Goal: Task Accomplishment & Management: Use online tool/utility

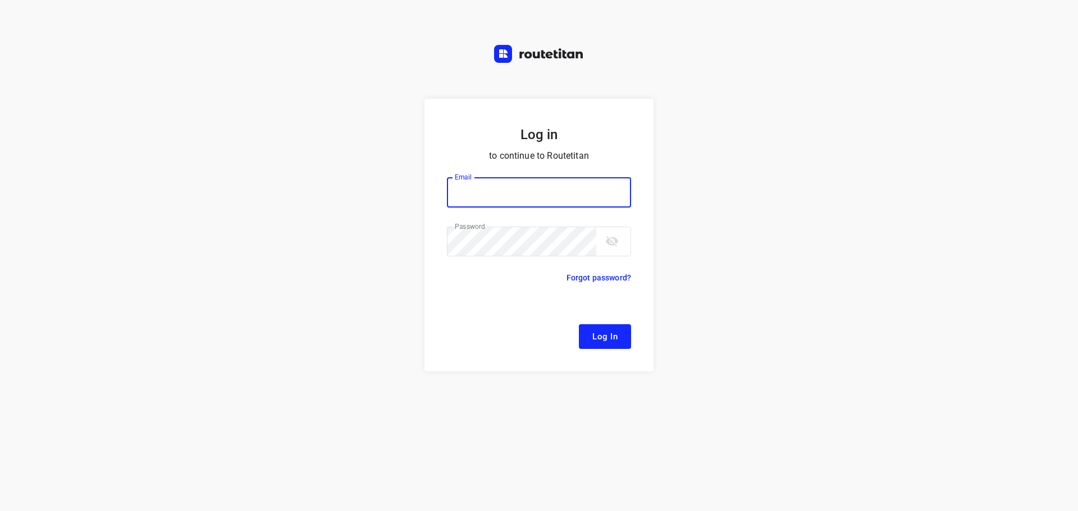
type input "[EMAIL_ADDRESS][DOMAIN_NAME]"
click at [600, 335] on span "Log In" at bounding box center [604, 337] width 25 height 15
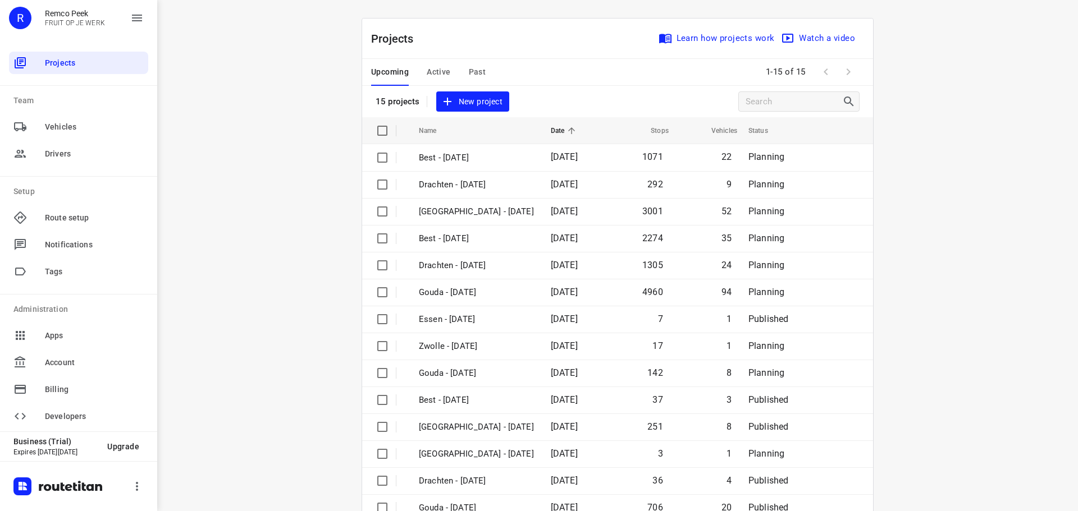
click at [431, 70] on span "Active" at bounding box center [439, 72] width 24 height 14
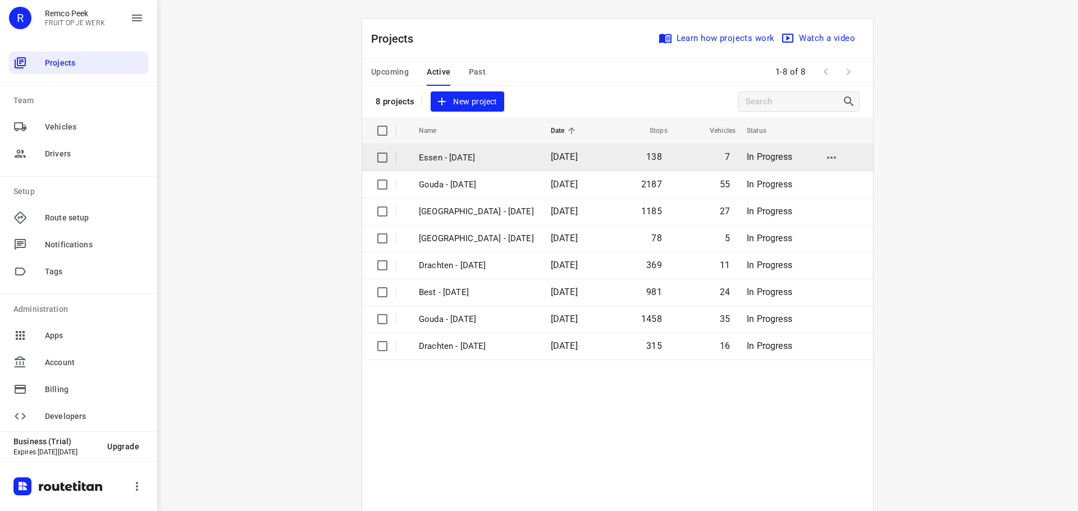
click at [449, 154] on p "Essen - [DATE]" at bounding box center [476, 158] width 115 height 13
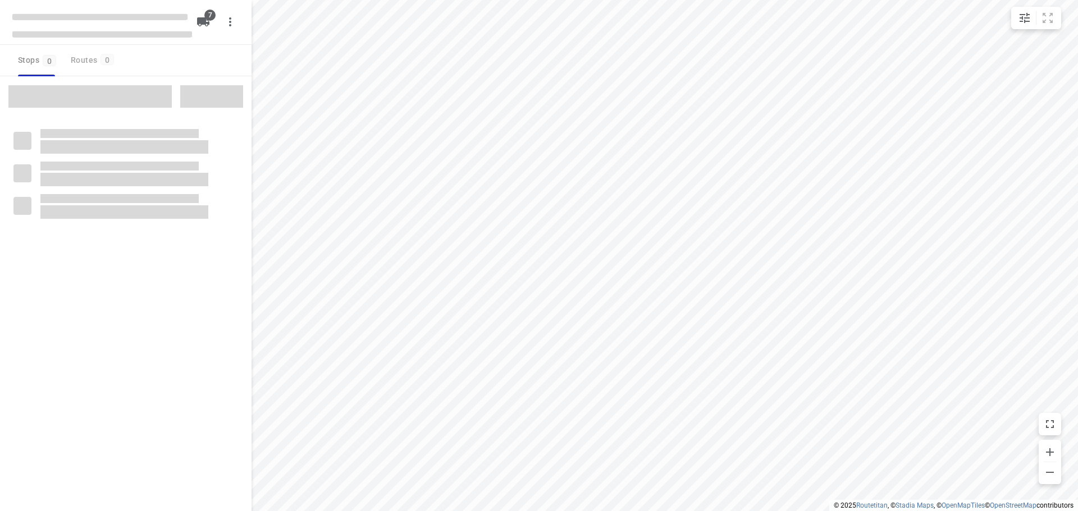
checkbox input "true"
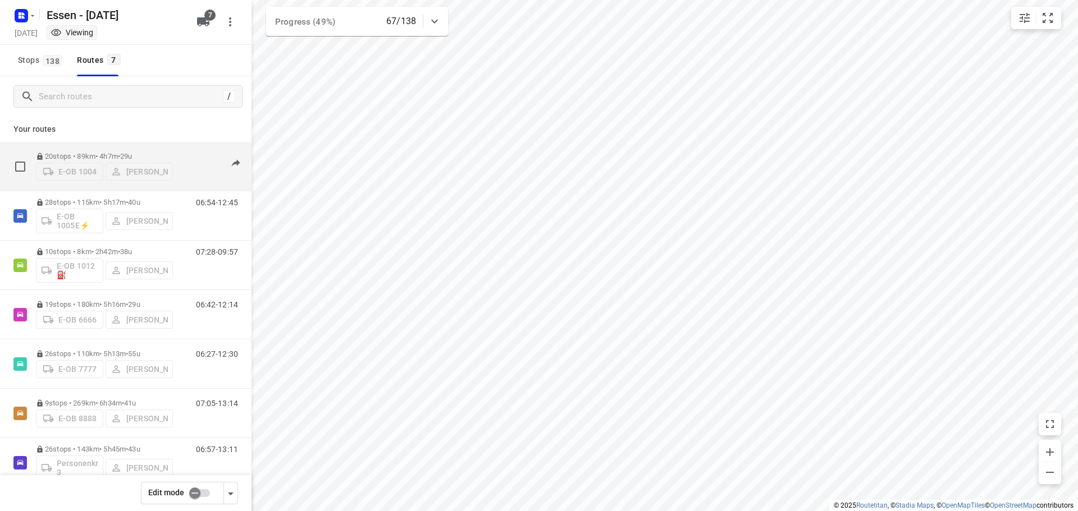
click at [100, 154] on p "20 stops • 89km • 4h7m • [DATE]" at bounding box center [104, 156] width 137 height 8
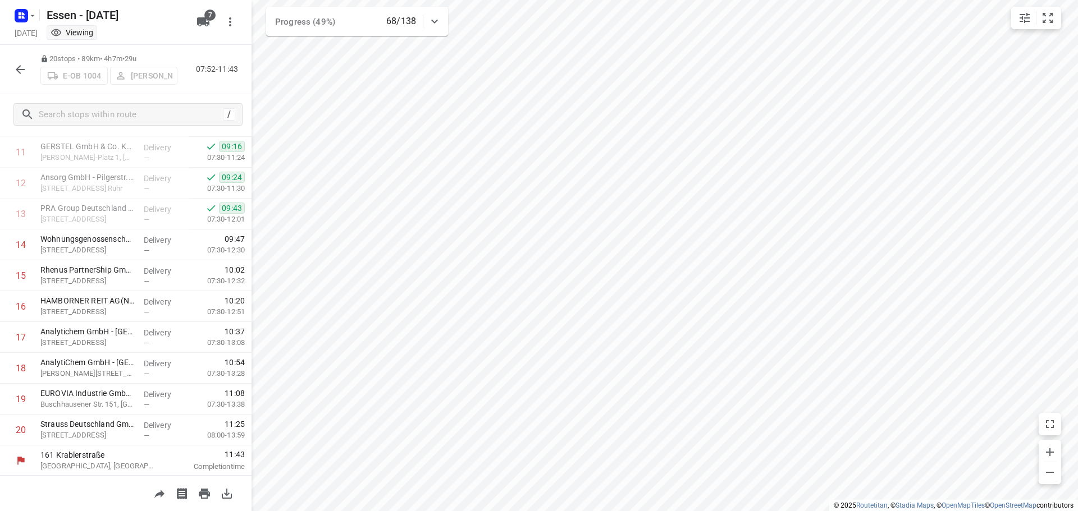
scroll to position [364, 0]
click at [17, 66] on icon "button" at bounding box center [19, 69] width 13 height 13
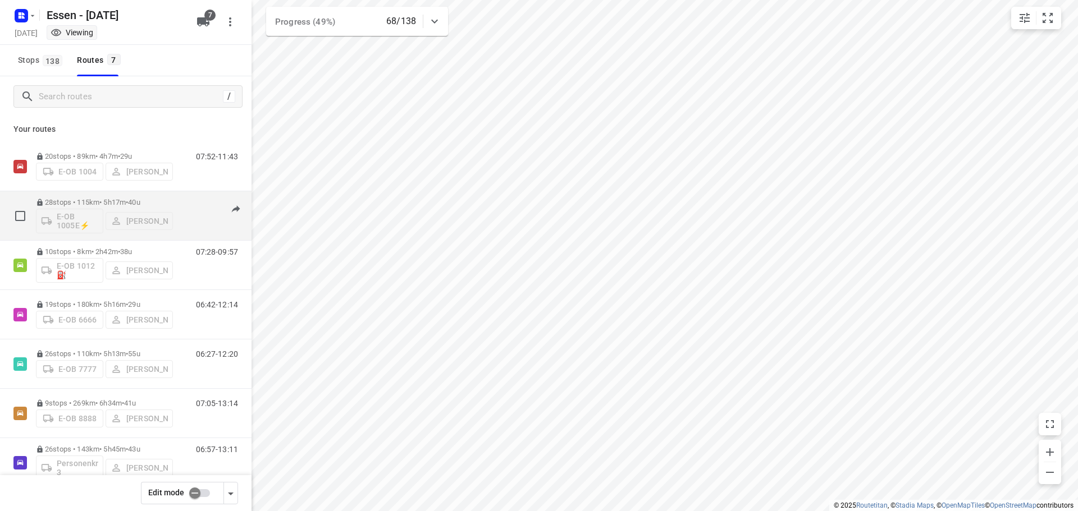
click at [71, 200] on p "28 stops • 115km • 5h17m • [DATE]" at bounding box center [104, 202] width 137 height 8
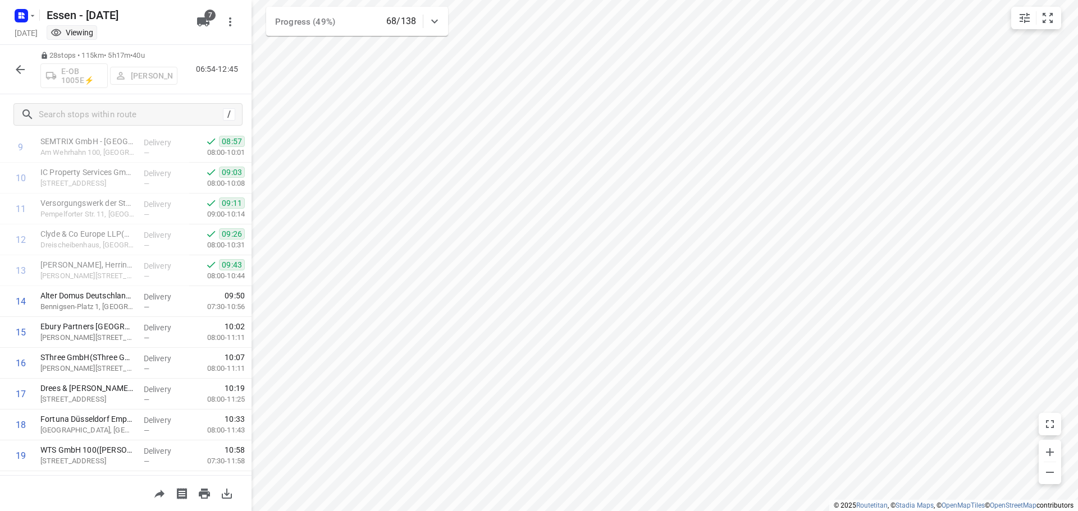
scroll to position [337, 0]
click at [16, 71] on icon "button" at bounding box center [19, 69] width 13 height 13
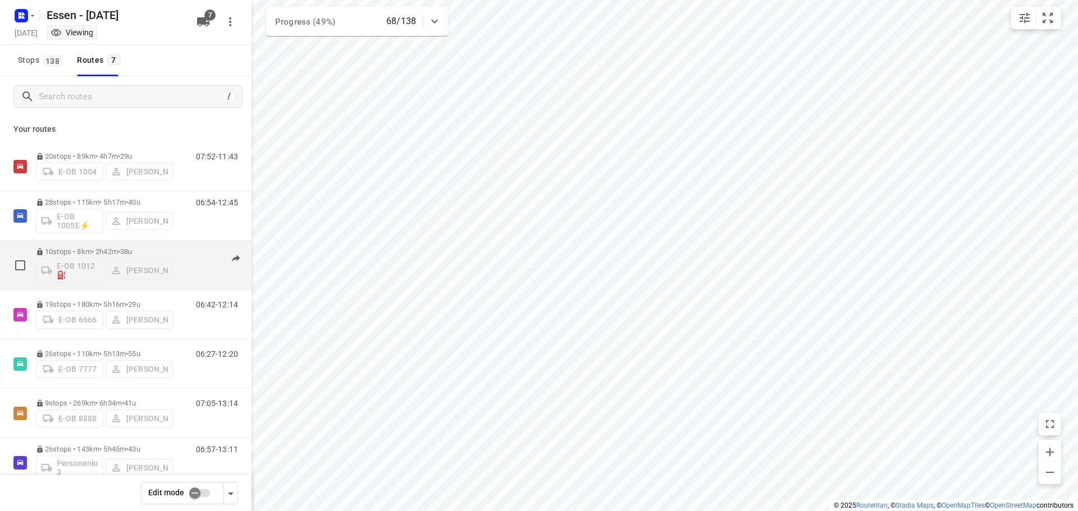
click at [100, 252] on p "10 stops • 8km • 2h42m • [DATE]" at bounding box center [104, 252] width 137 height 8
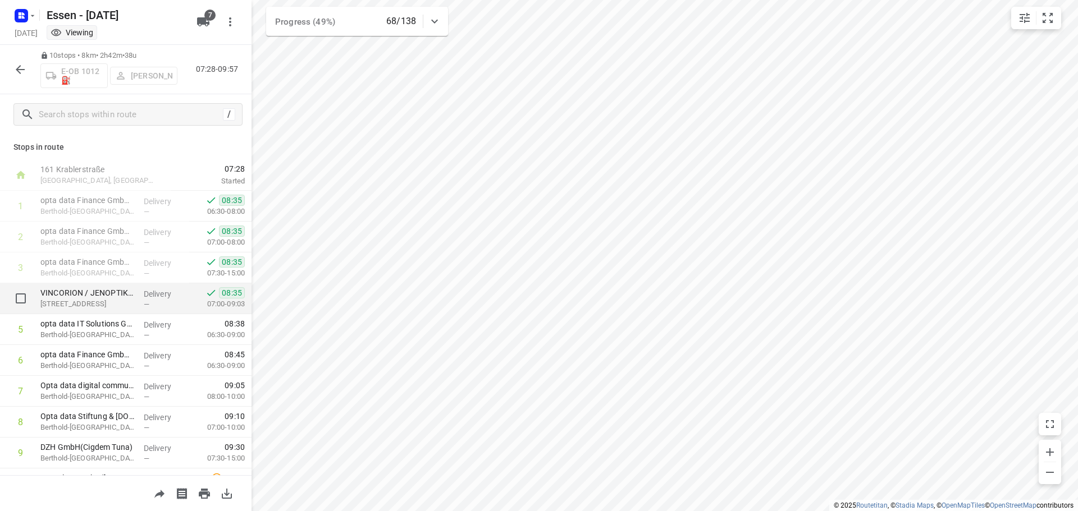
scroll to position [55, 0]
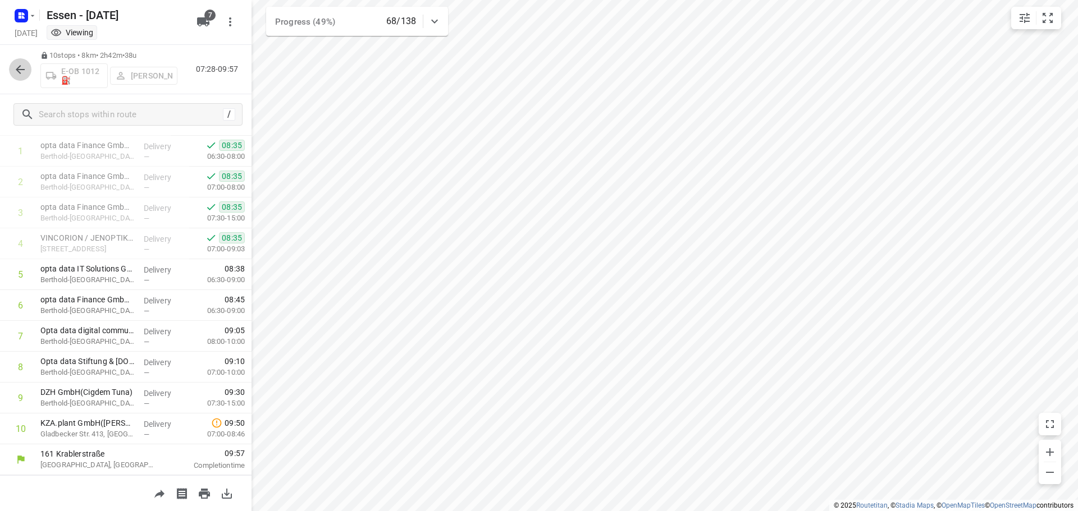
click at [20, 67] on icon "button" at bounding box center [19, 69] width 13 height 13
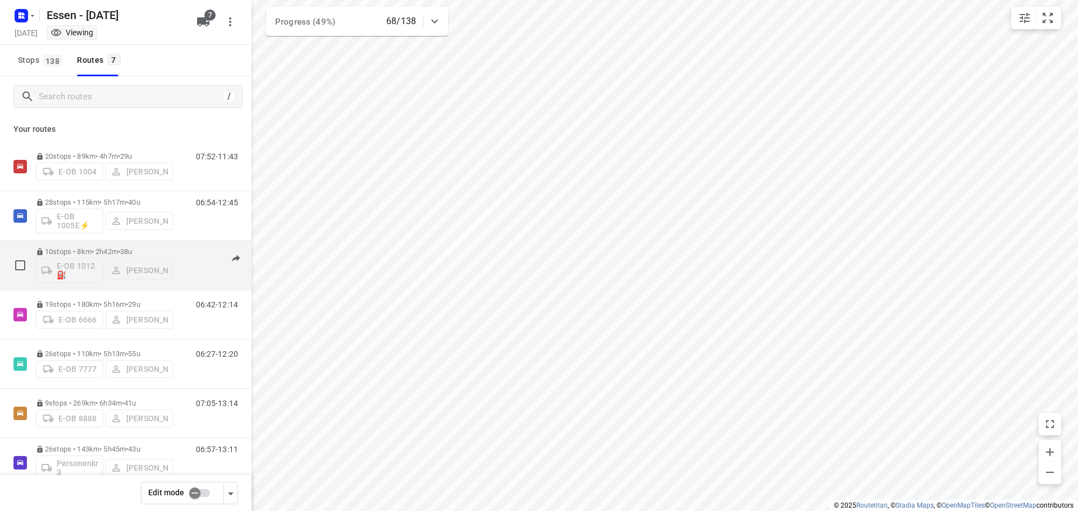
scroll to position [24, 0]
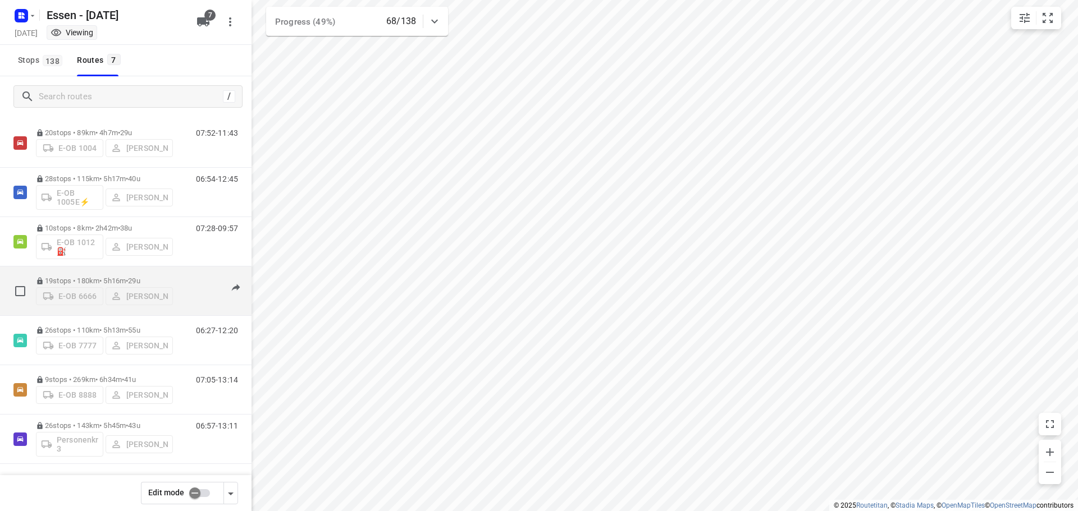
click at [101, 280] on p "19 stops • 180km • 5h16m • [DATE]" at bounding box center [104, 281] width 137 height 8
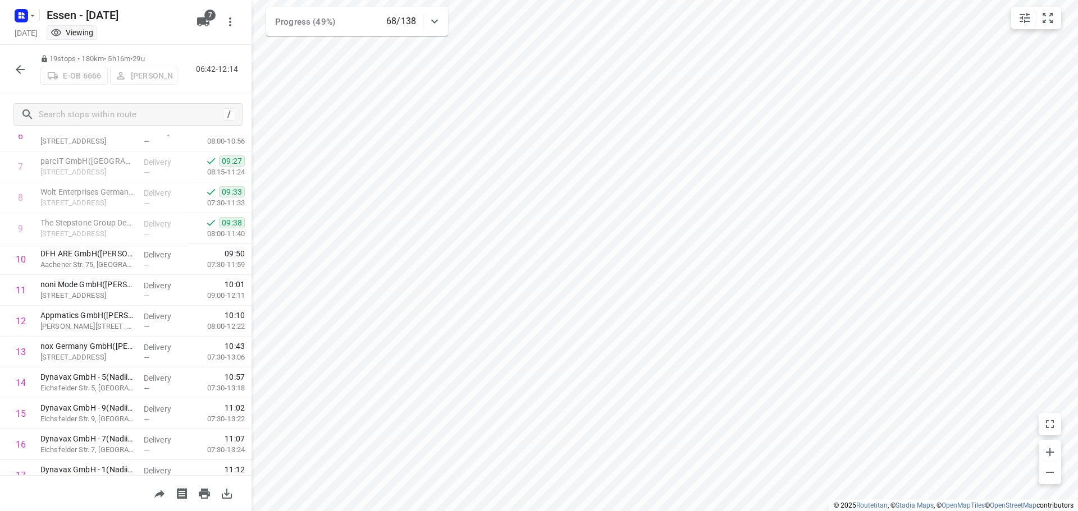
scroll to position [333, 0]
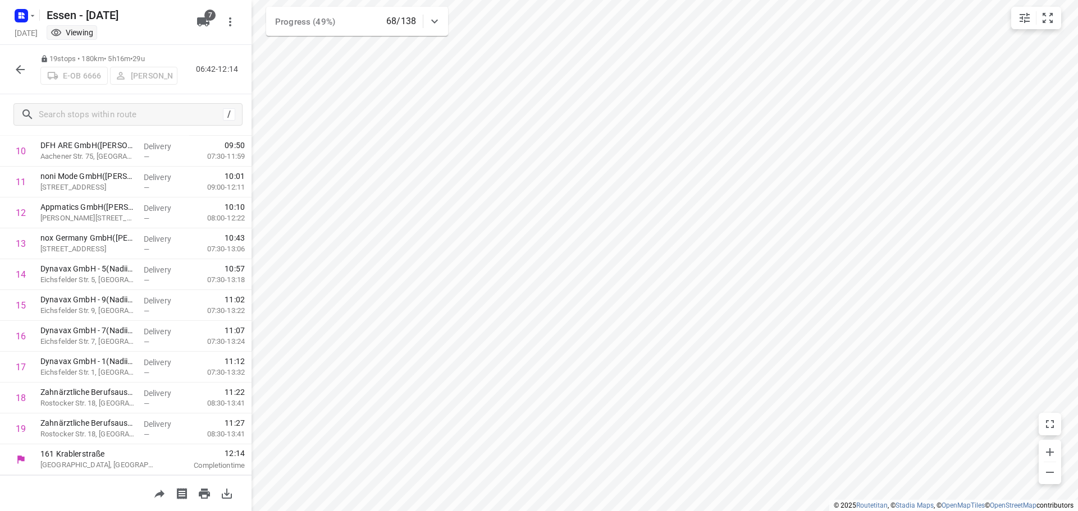
click at [15, 66] on icon "button" at bounding box center [19, 69] width 13 height 13
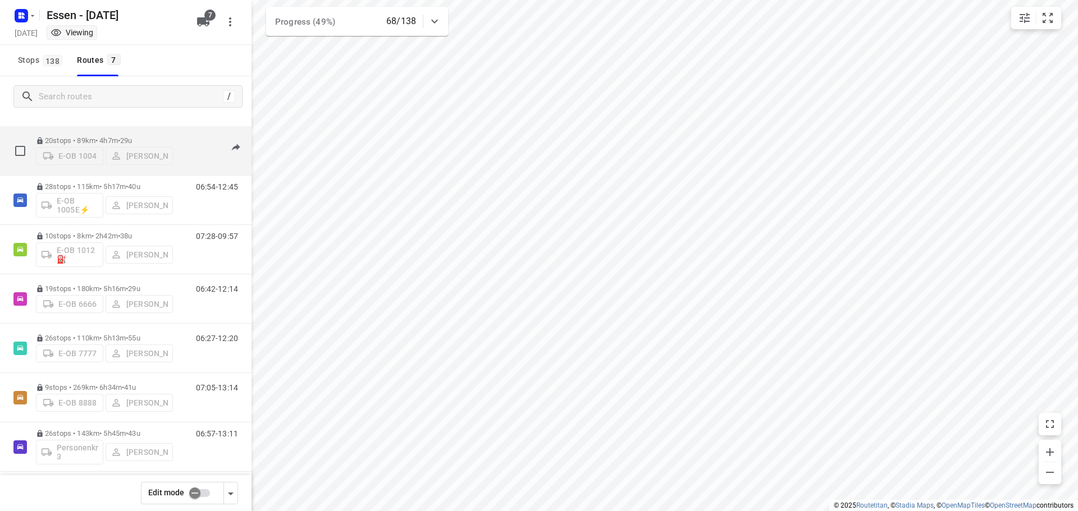
scroll to position [24, 0]
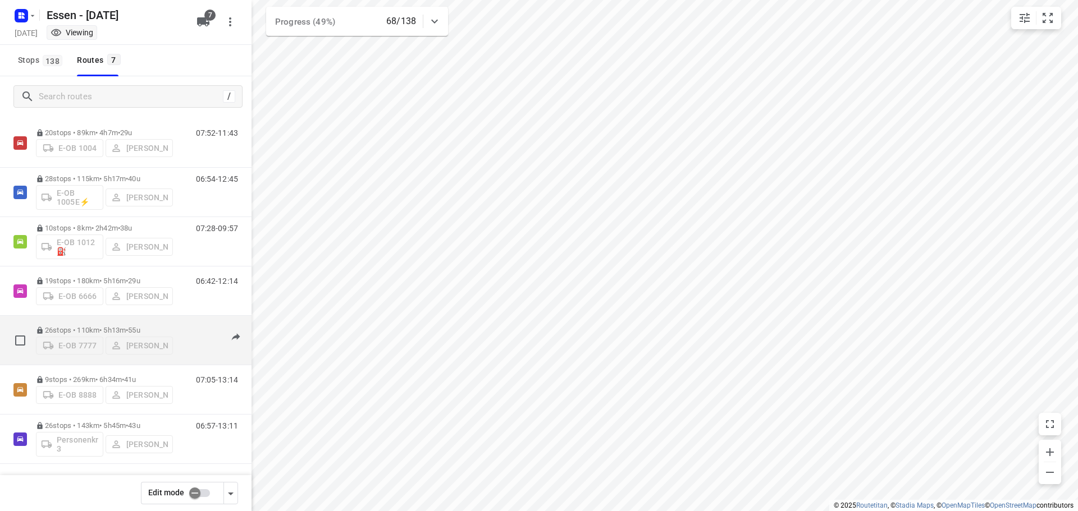
click at [66, 326] on p "26 stops • 110km • 5h13m • [DATE]" at bounding box center [104, 330] width 137 height 8
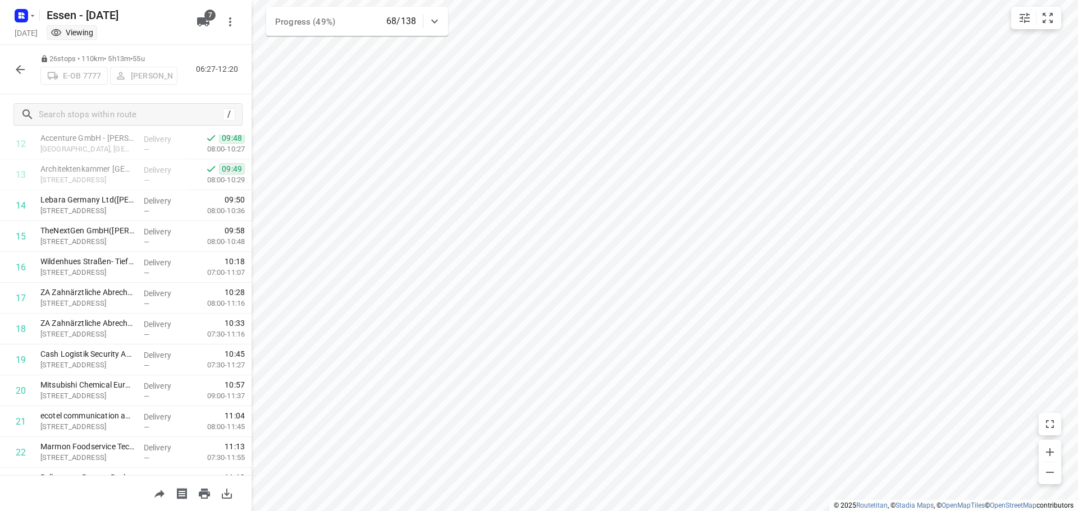
scroll to position [393, 0]
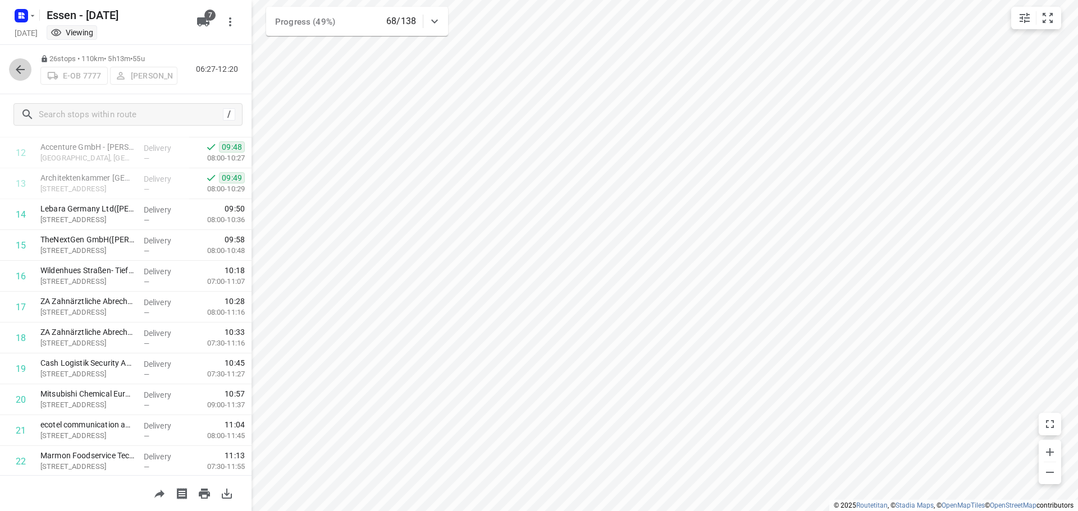
click at [21, 71] on icon "button" at bounding box center [19, 69] width 13 height 13
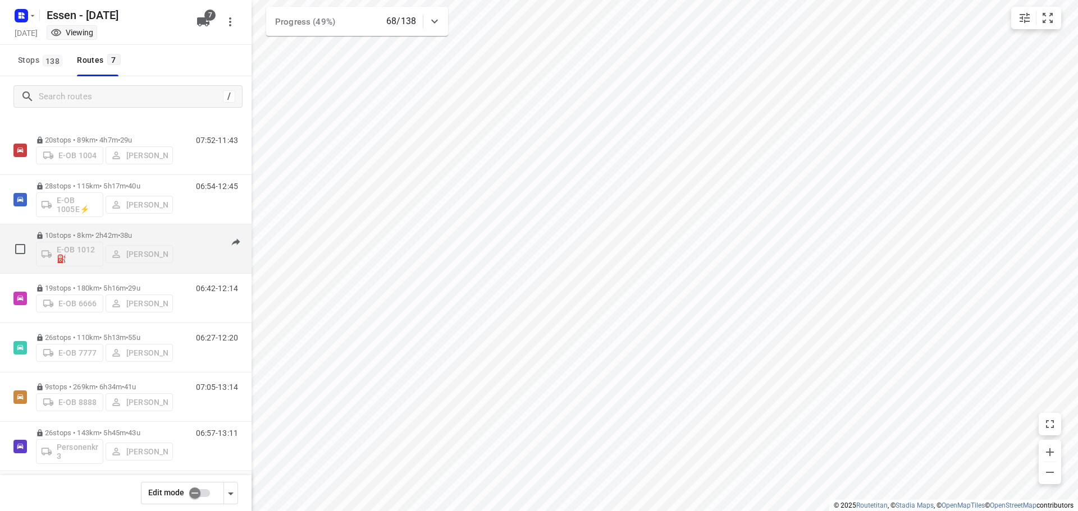
scroll to position [24, 0]
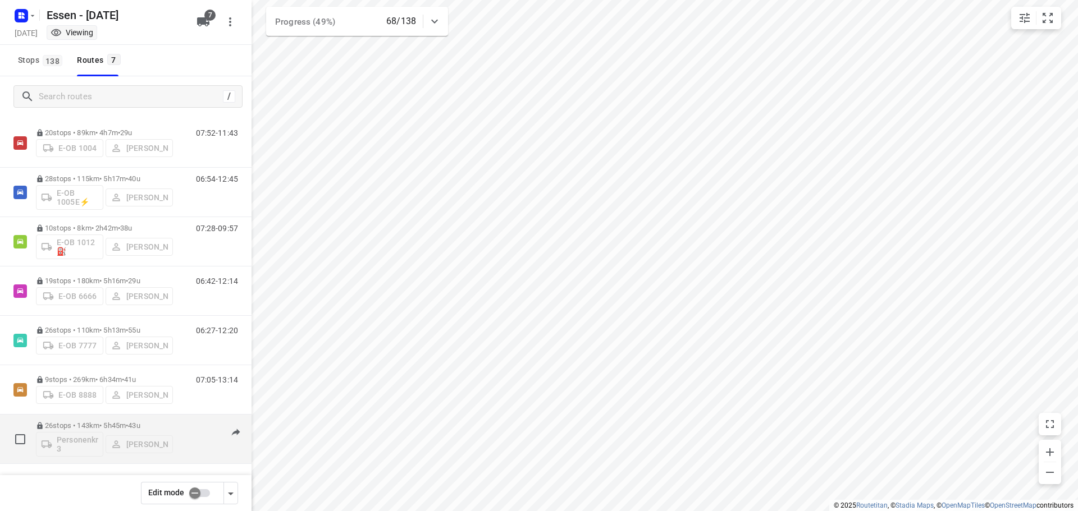
click at [102, 426] on p "26 stops • 143km • 5h45m • [DATE]" at bounding box center [104, 426] width 137 height 8
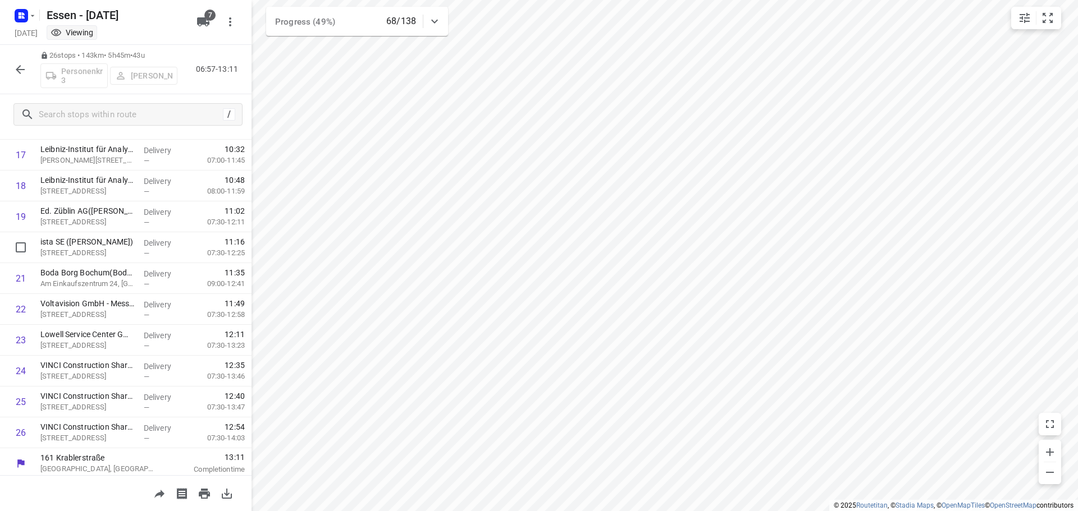
scroll to position [549, 0]
click at [16, 66] on icon "button" at bounding box center [19, 69] width 13 height 13
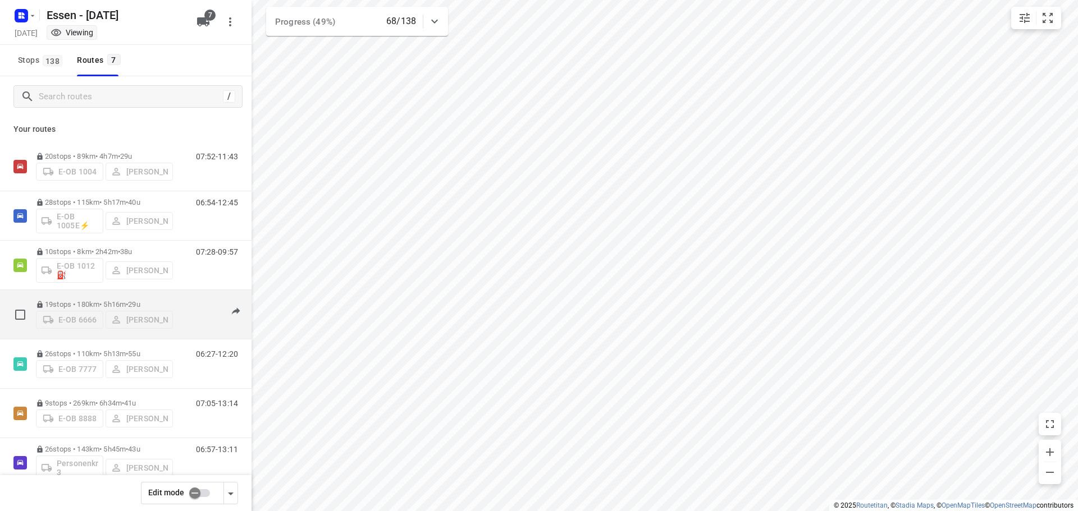
scroll to position [24, 0]
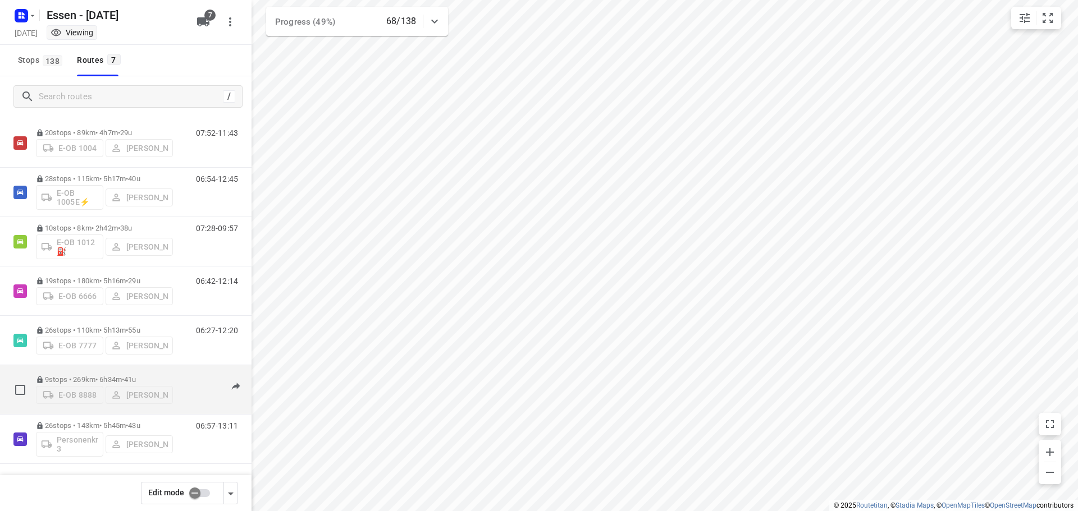
click at [88, 376] on p "9 stops • 269km • 6h34m • [DATE]" at bounding box center [104, 380] width 137 height 8
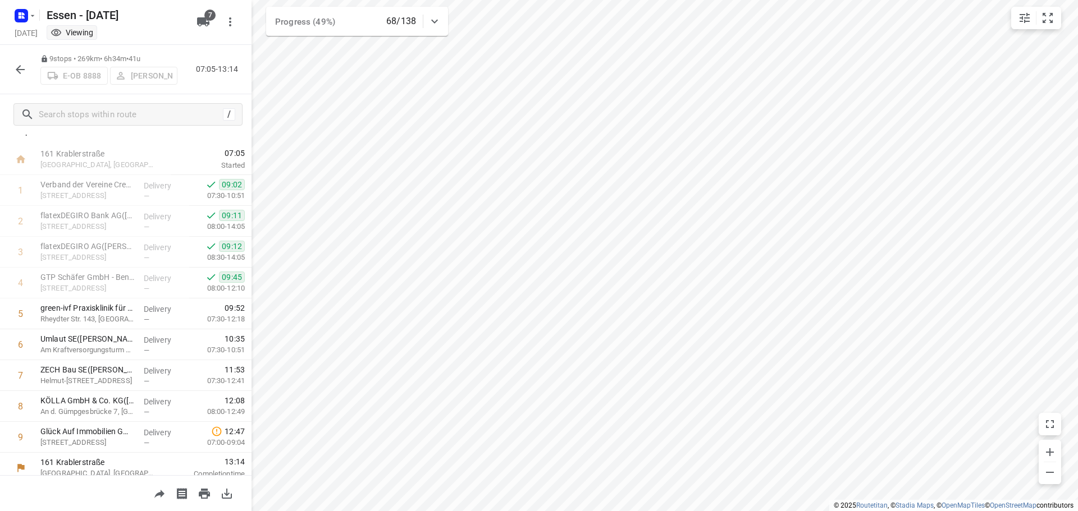
scroll to position [24, 0]
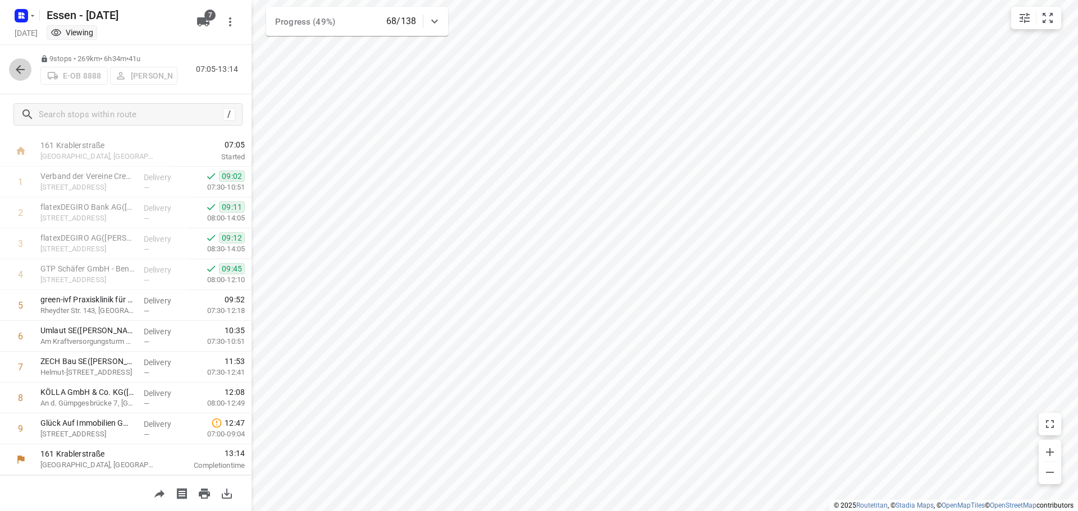
click at [21, 66] on icon "button" at bounding box center [20, 69] width 9 height 9
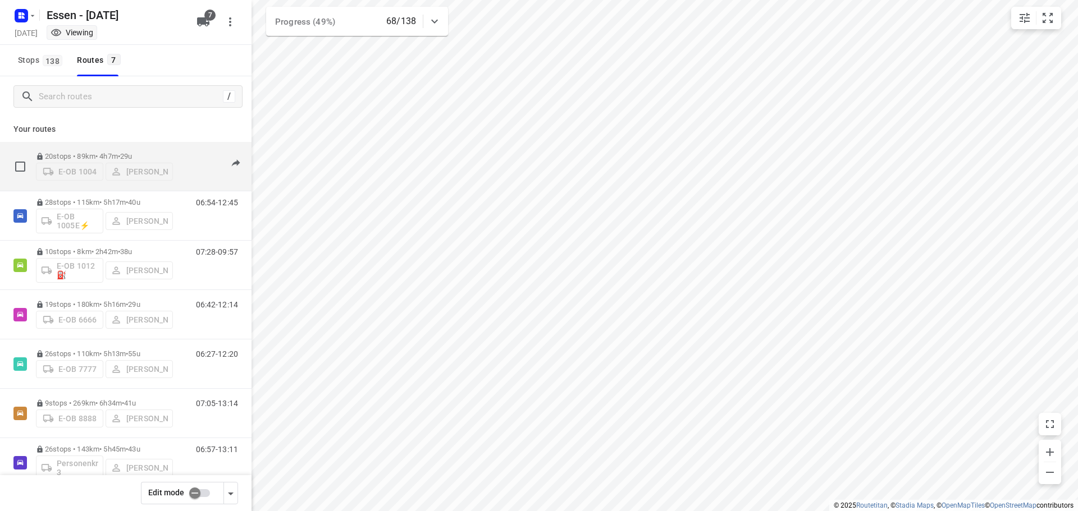
click at [101, 152] on p "20 stops • 89km • 4h7m • [DATE]" at bounding box center [104, 156] width 137 height 8
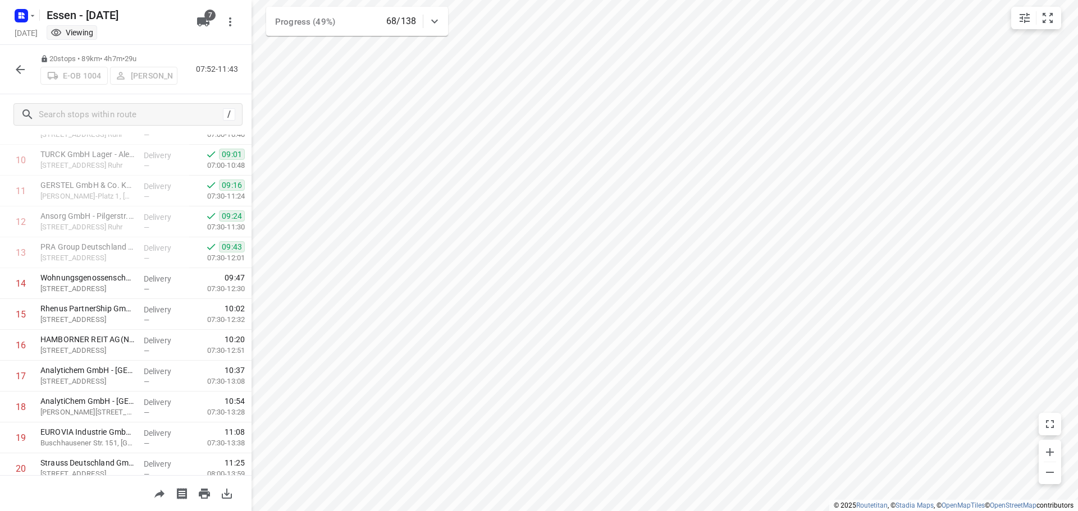
scroll to position [337, 0]
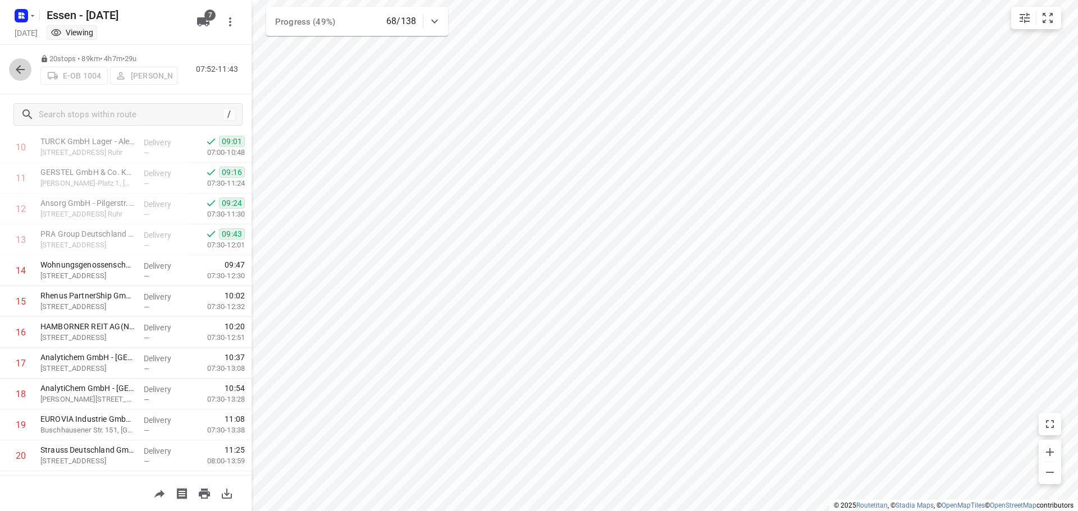
click at [21, 68] on icon "button" at bounding box center [19, 69] width 13 height 13
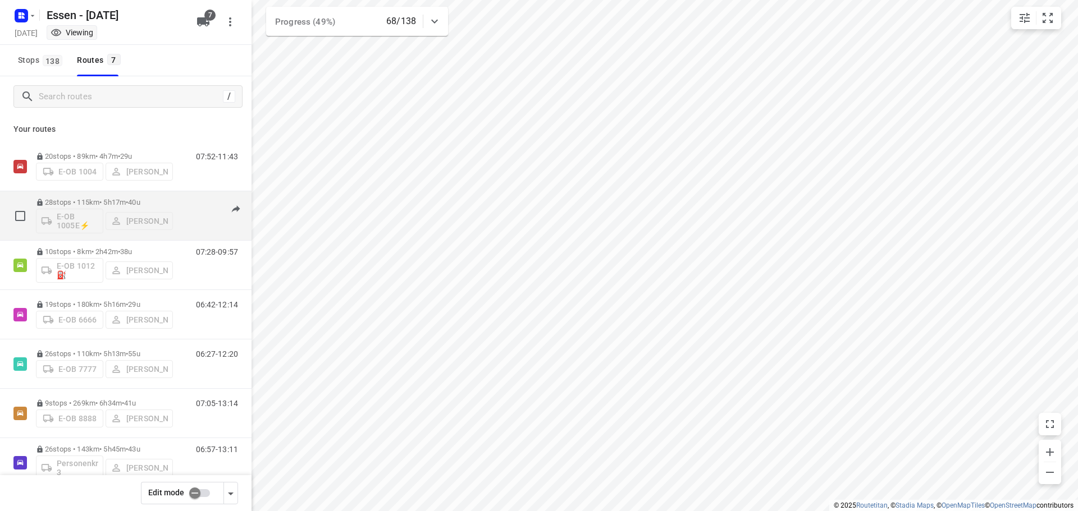
scroll to position [24, 0]
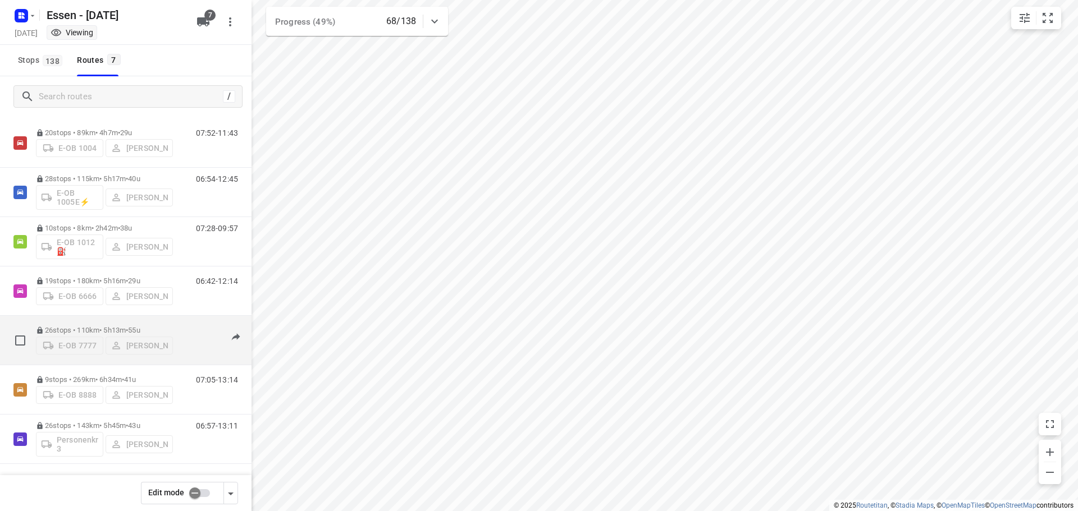
click at [128, 326] on span "•" at bounding box center [127, 330] width 2 height 8
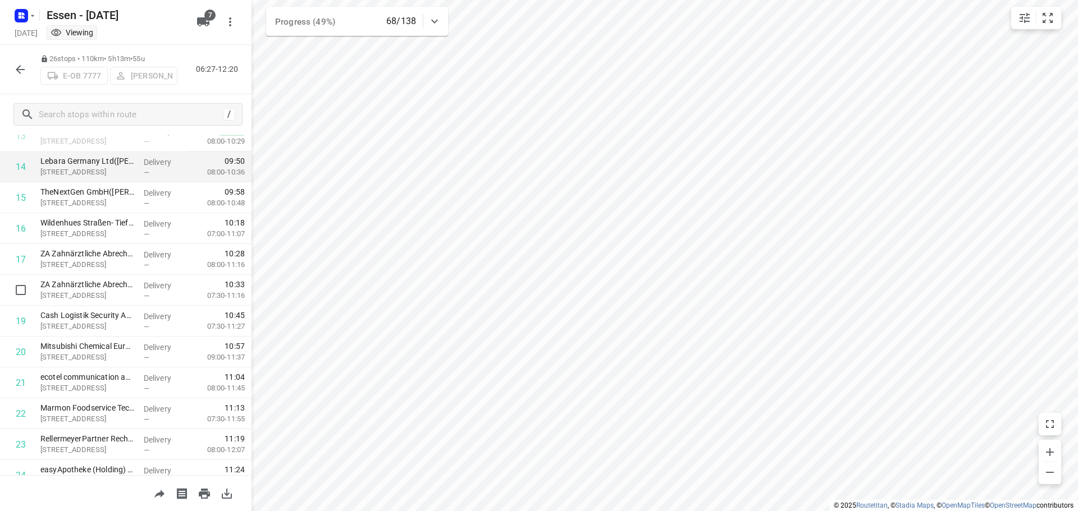
scroll to position [437, 0]
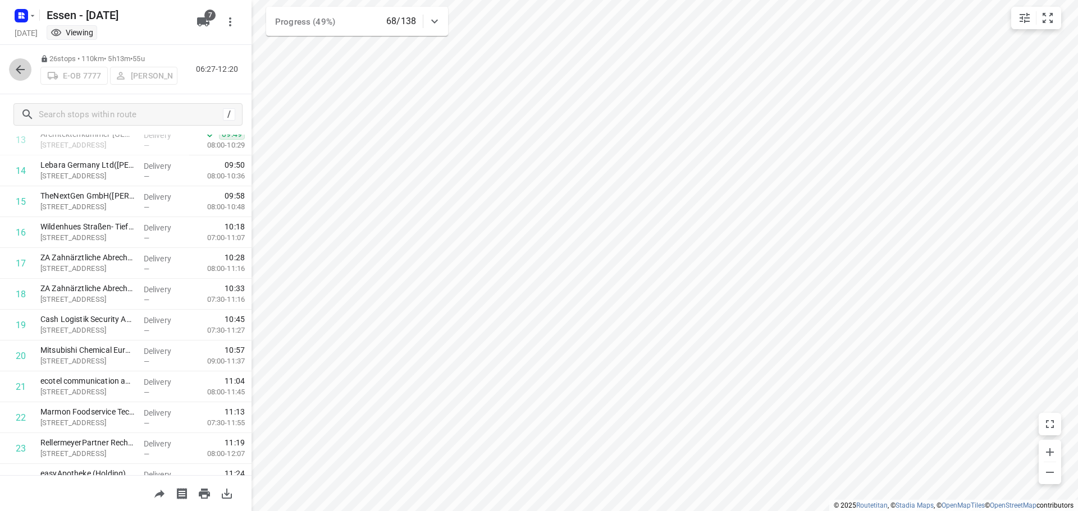
click at [19, 73] on icon "button" at bounding box center [19, 69] width 13 height 13
